Goal: Transaction & Acquisition: Purchase product/service

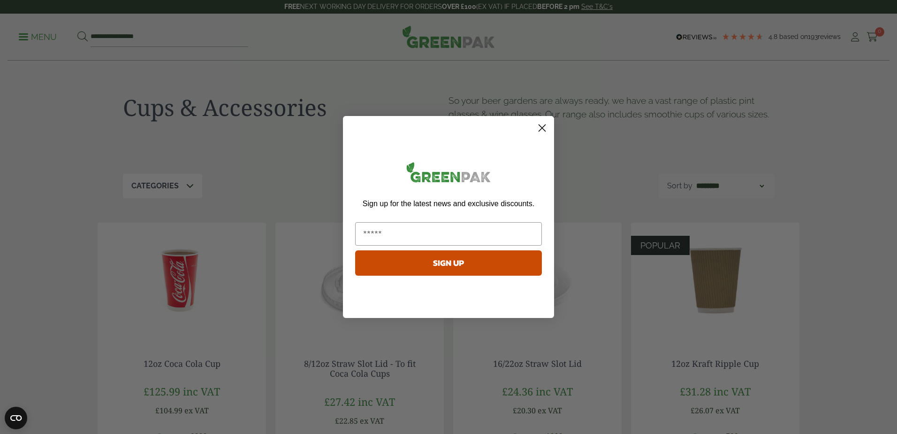
click at [547, 126] on circle "Close dialog" at bounding box center [542, 127] width 15 height 15
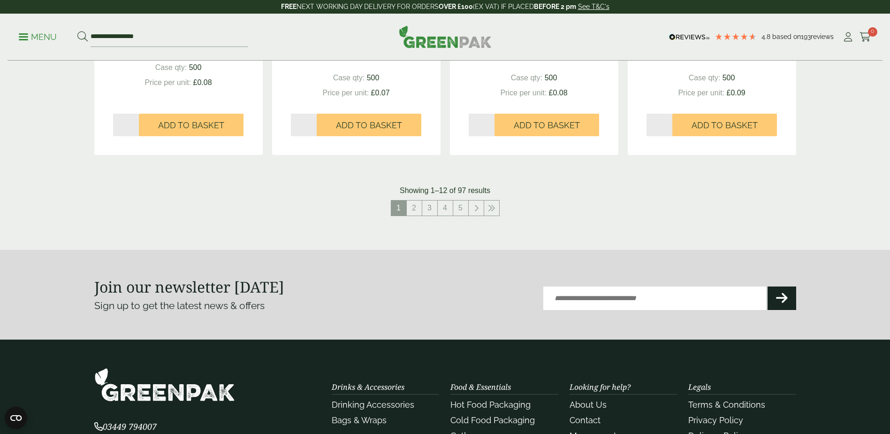
scroll to position [986, 0]
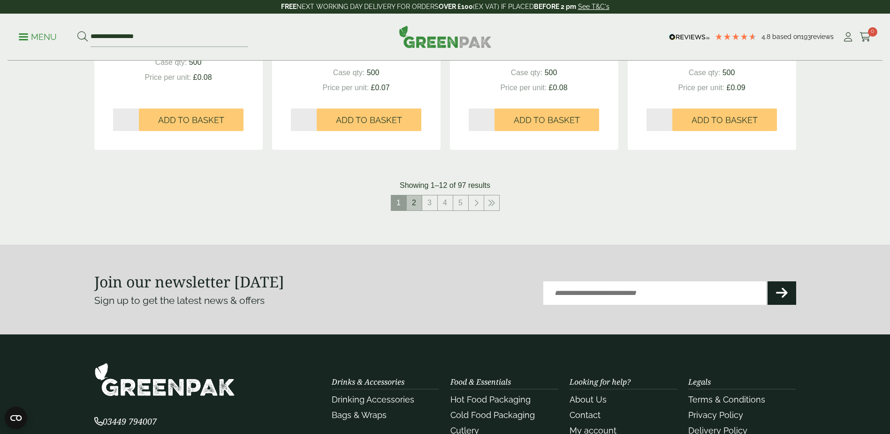
click at [411, 202] on link "2" at bounding box center [414, 202] width 15 height 15
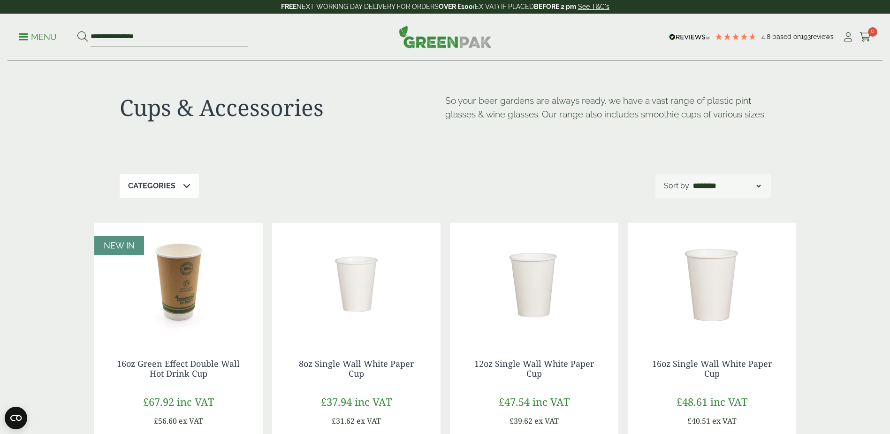
click at [180, 180] on div "Categories" at bounding box center [159, 186] width 79 height 24
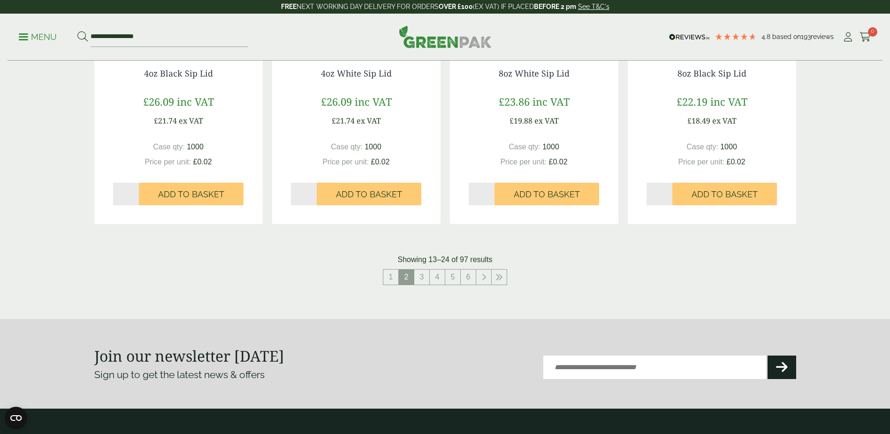
scroll to position [903, 0]
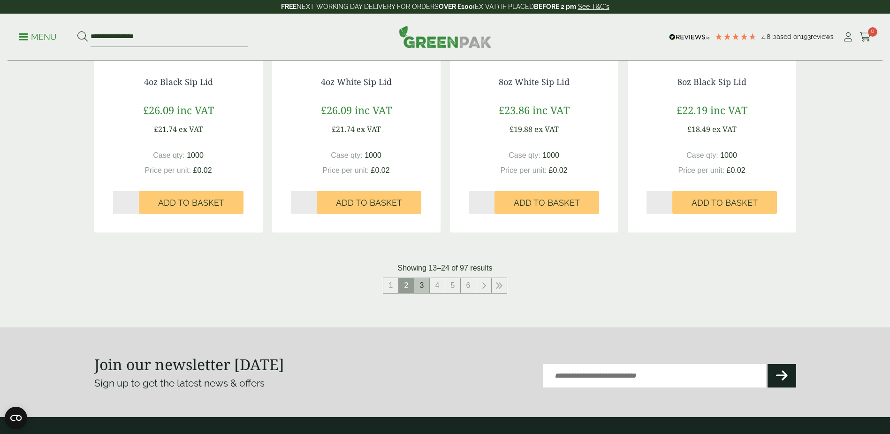
click at [422, 284] on link "3" at bounding box center [421, 285] width 15 height 15
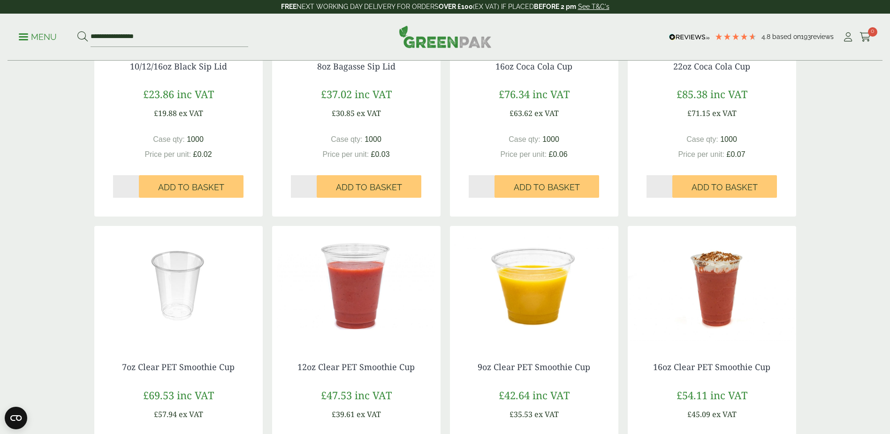
scroll to position [668, 0]
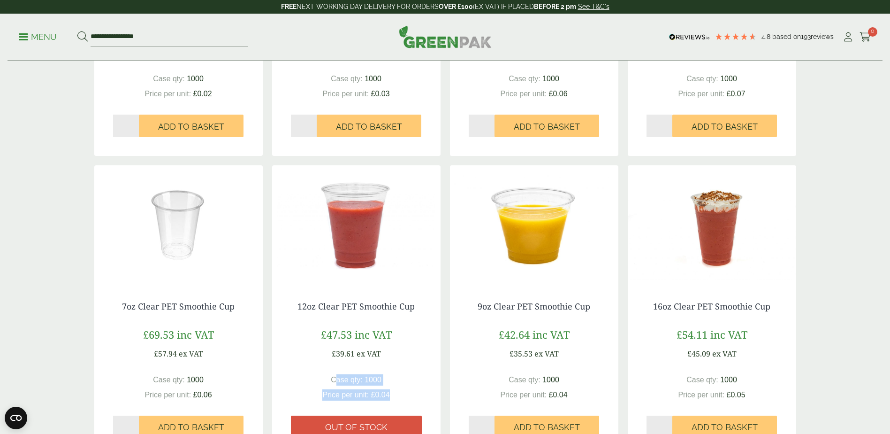
drag, startPoint x: 334, startPoint y: 378, endPoint x: 419, endPoint y: 379, distance: 85.0
click at [419, 379] on div "Case qty: 1000 Price per unit: £0.04" at bounding box center [356, 387] width 131 height 26
drag, startPoint x: 419, startPoint y: 379, endPoint x: 382, endPoint y: 360, distance: 41.8
click at [382, 360] on div "12oz Clear PET Smoothie Cup £47.53 inc VAT £39.61 ex VAT Case qty: 1000 Price p…" at bounding box center [356, 370] width 168 height 174
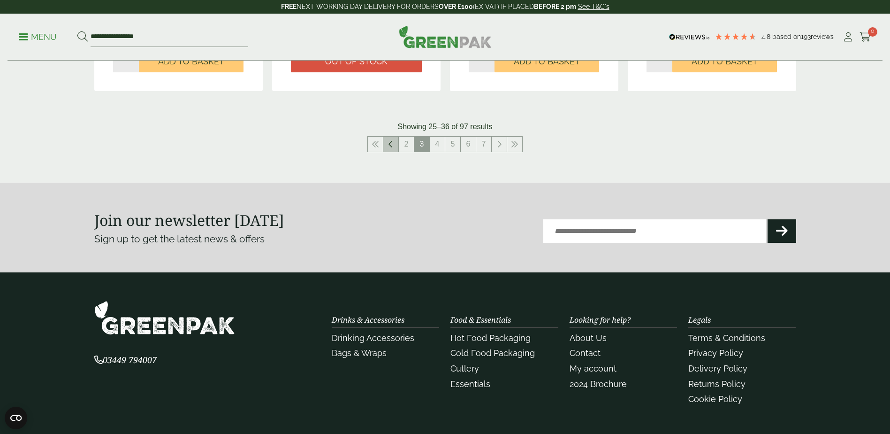
scroll to position [1031, 0]
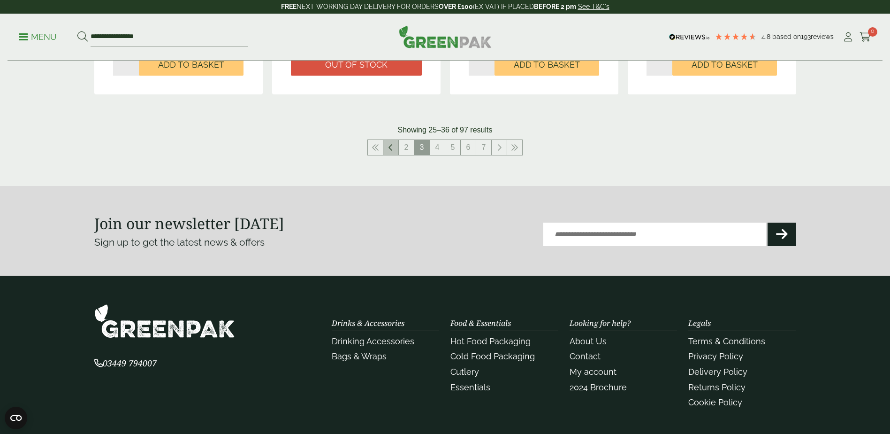
click at [389, 150] on icon at bounding box center [391, 148] width 5 height 8
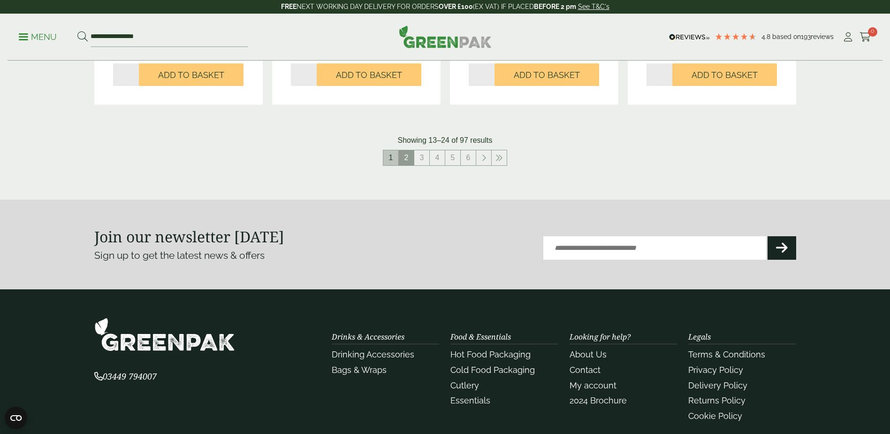
click at [396, 161] on link "1" at bounding box center [390, 157] width 15 height 15
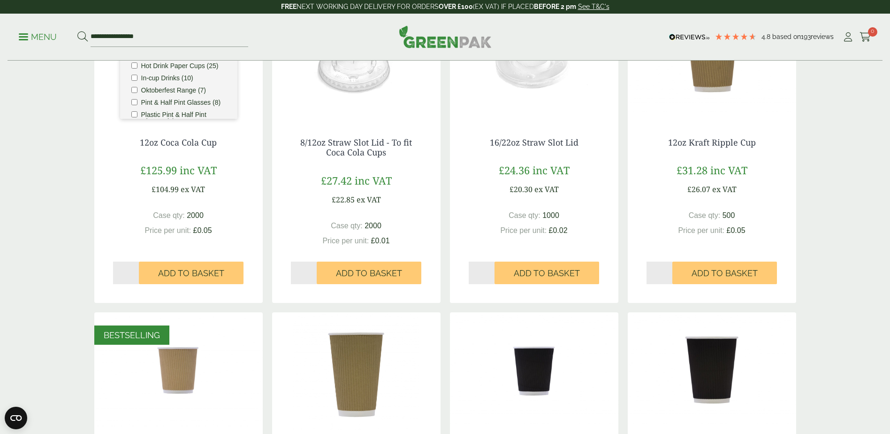
scroll to position [92, 0]
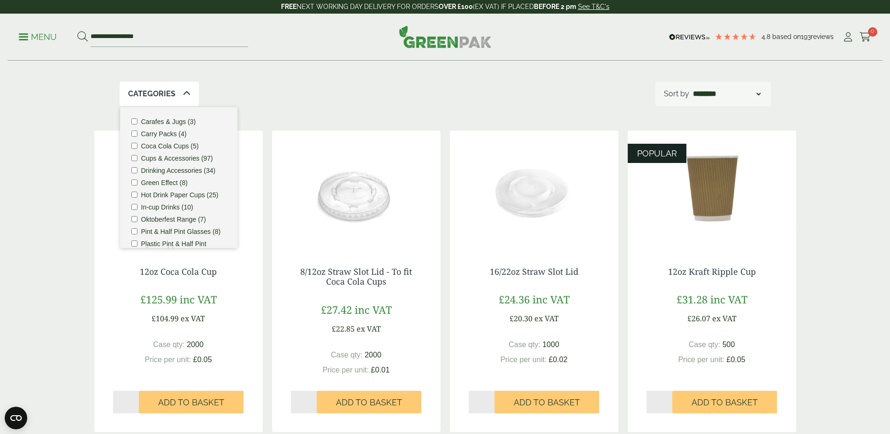
click at [287, 89] on div "Categories Carafes & Jugs (3) Carry Packs (4) Coca Cola Cups (5) Cups & Accesso…" at bounding box center [445, 94] width 651 height 24
drag, startPoint x: 303, startPoint y: 110, endPoint x: 298, endPoint y: 115, distance: 7.0
click at [164, 91] on p "Categories" at bounding box center [151, 93] width 47 height 11
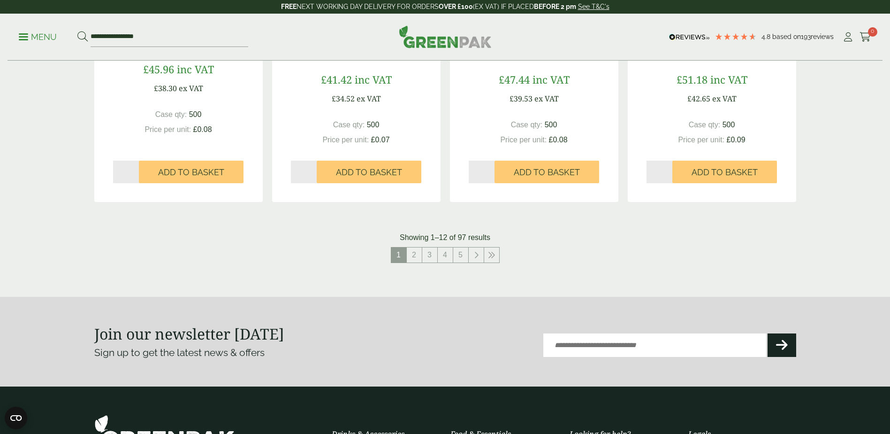
scroll to position [937, 0]
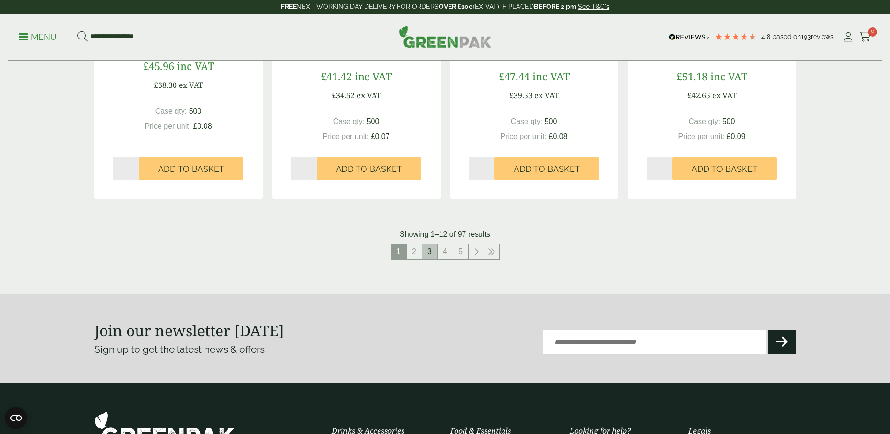
click at [429, 254] on link "3" at bounding box center [429, 251] width 15 height 15
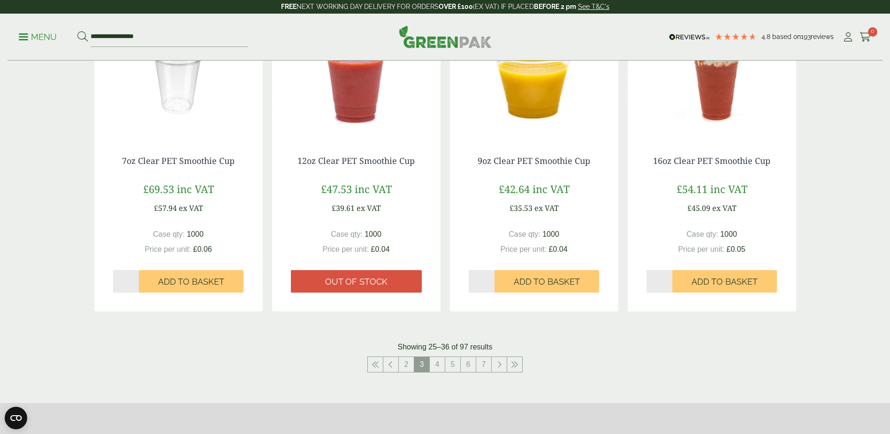
scroll to position [890, 0]
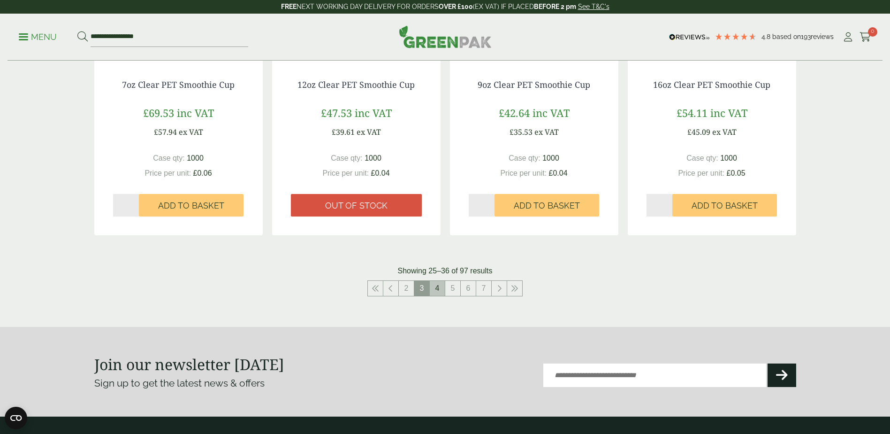
click at [438, 285] on link "4" at bounding box center [437, 288] width 15 height 15
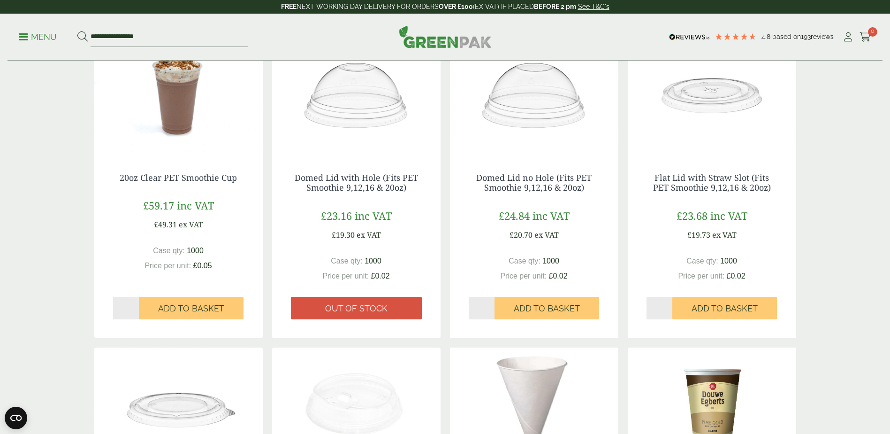
scroll to position [139, 0]
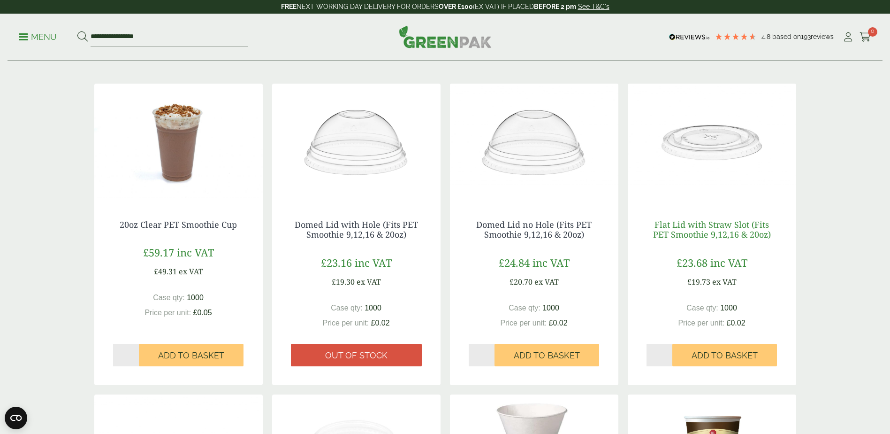
click at [668, 230] on link "Flat Lid with Straw Slot (Fits PET Smoothie 9,12,16 & 20oz)" at bounding box center [712, 230] width 118 height 22
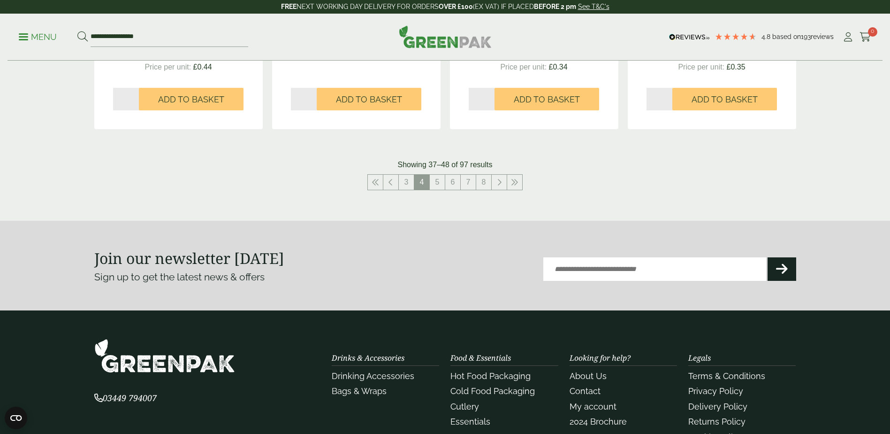
scroll to position [1031, 0]
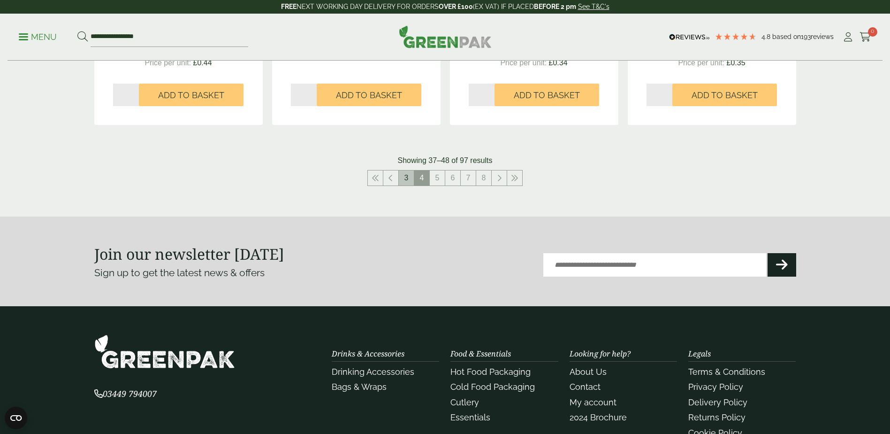
click at [410, 173] on link "3" at bounding box center [406, 177] width 15 height 15
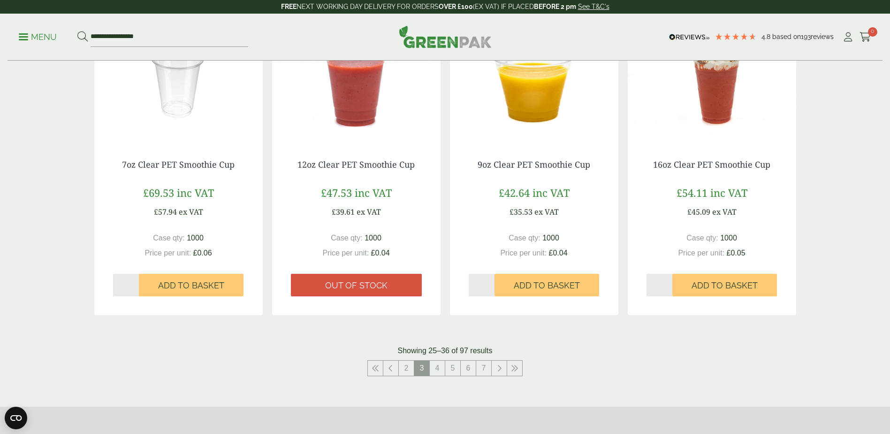
scroll to position [796, 0]
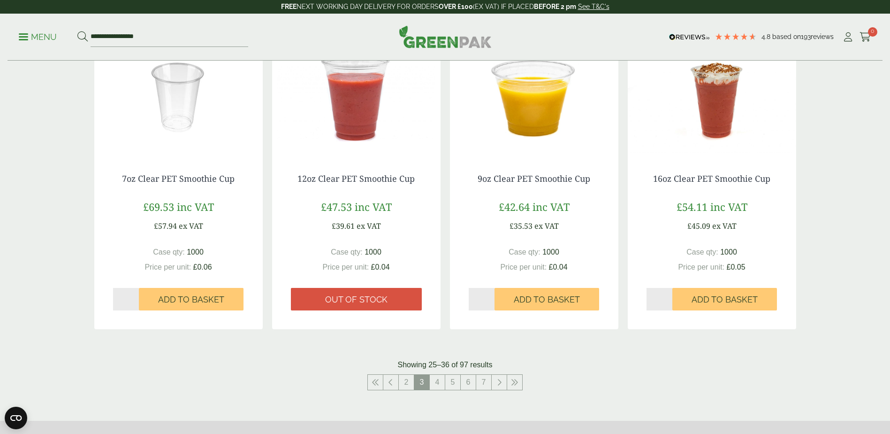
click at [531, 145] on img at bounding box center [534, 96] width 168 height 117
drag, startPoint x: 544, startPoint y: 121, endPoint x: 541, endPoint y: 125, distance: 5.5
click at [544, 120] on img at bounding box center [534, 96] width 168 height 117
click at [540, 81] on img at bounding box center [534, 96] width 168 height 117
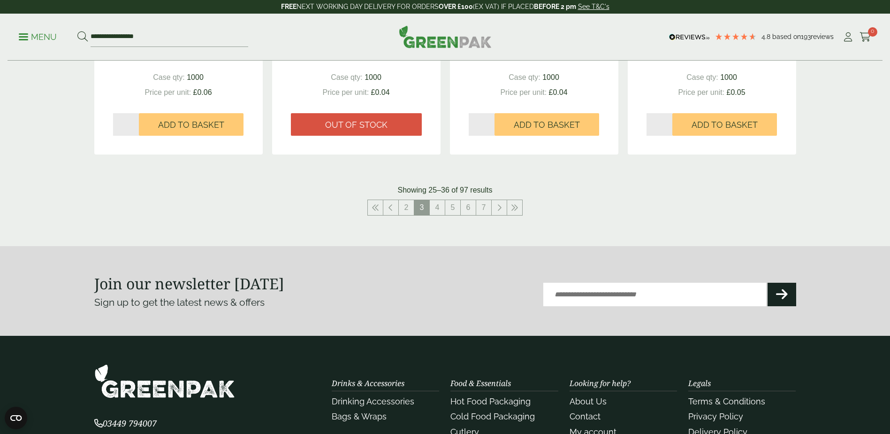
scroll to position [986, 0]
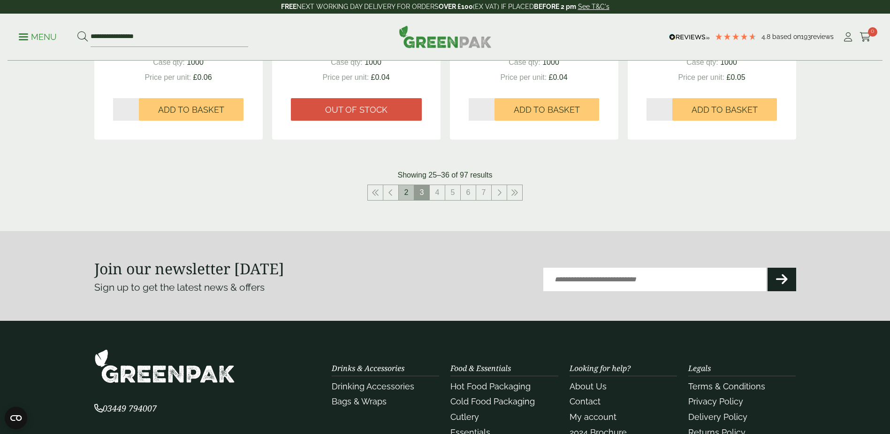
click at [406, 187] on link "2" at bounding box center [406, 192] width 15 height 15
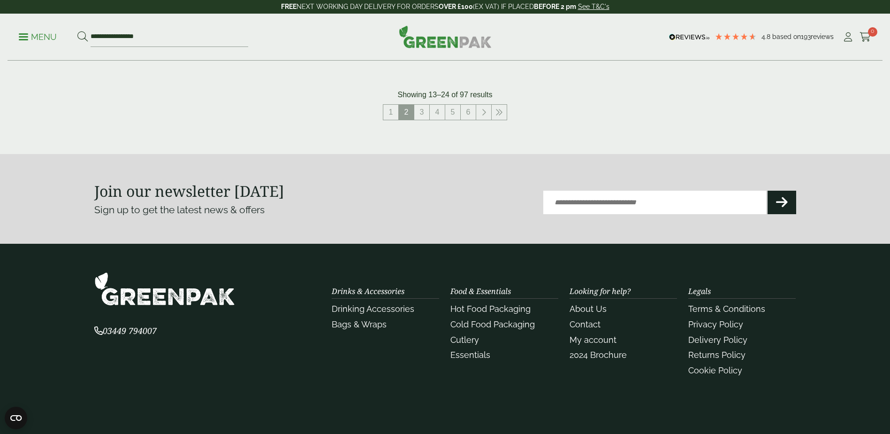
scroll to position [1080, 0]
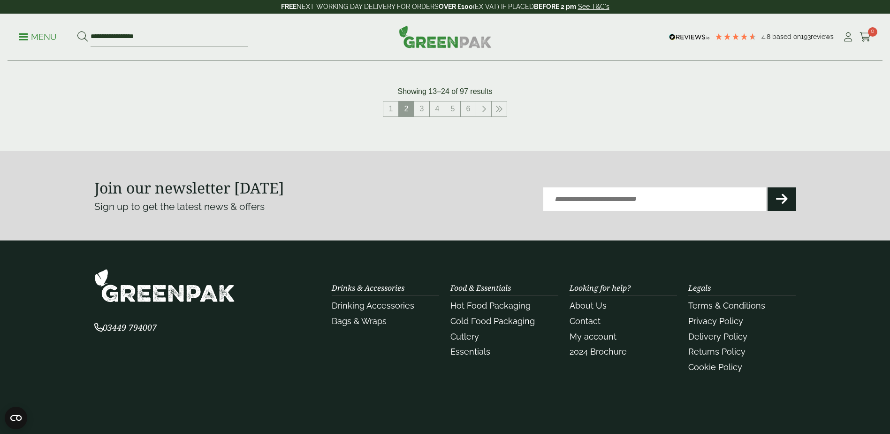
click at [390, 106] on link "1" at bounding box center [390, 108] width 15 height 15
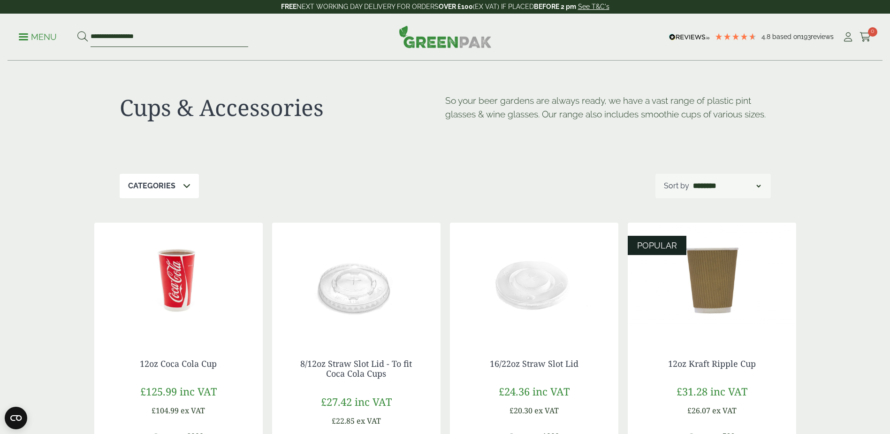
click at [159, 38] on input "**********" at bounding box center [170, 37] width 158 height 20
drag, startPoint x: 161, startPoint y: 35, endPoint x: -2, endPoint y: -3, distance: 167.2
type input "******"
click at [77, 31] on button at bounding box center [82, 37] width 10 height 12
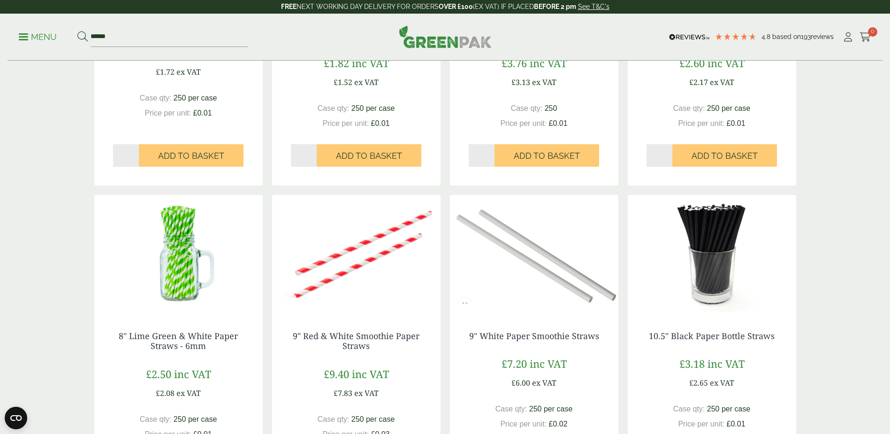
scroll to position [375, 0]
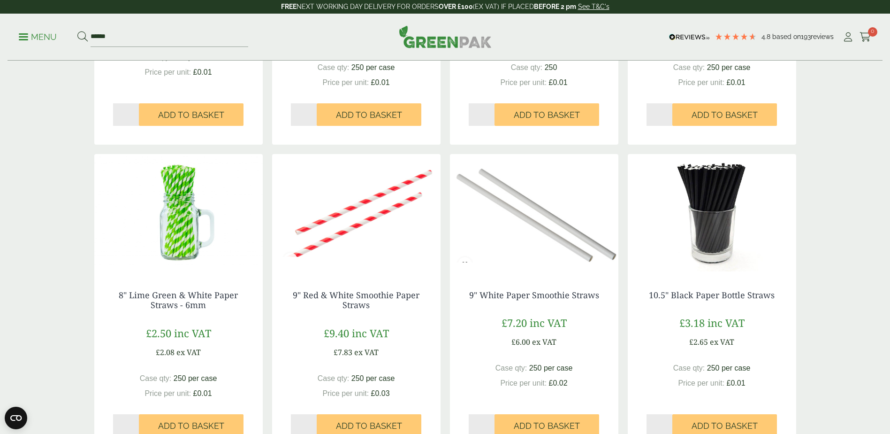
click at [390, 227] on img at bounding box center [356, 212] width 168 height 117
